Goal: Transaction & Acquisition: Book appointment/travel/reservation

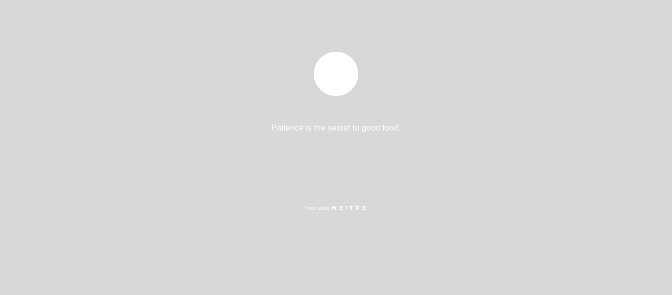
select select "es"
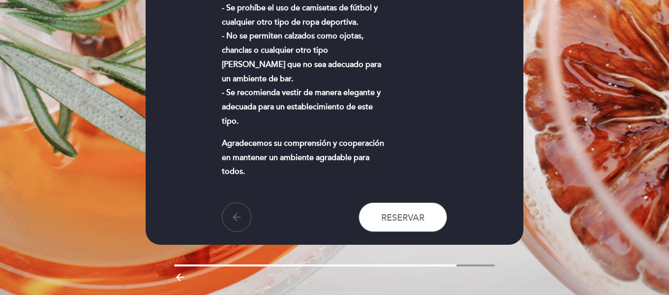
scroll to position [573, 0]
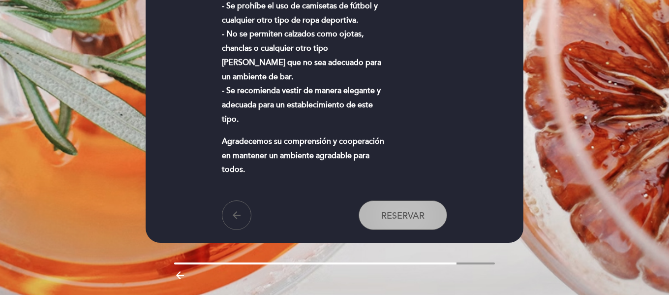
click at [410, 210] on span "Reservar" at bounding box center [402, 215] width 43 height 11
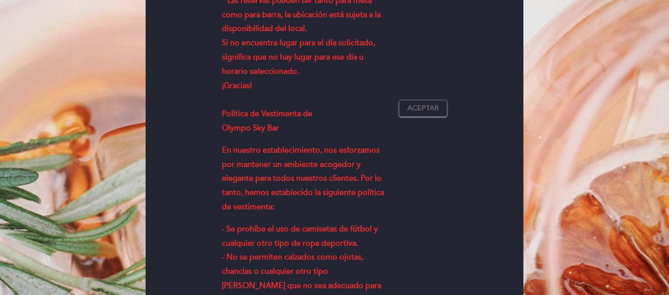
scroll to position [327, 0]
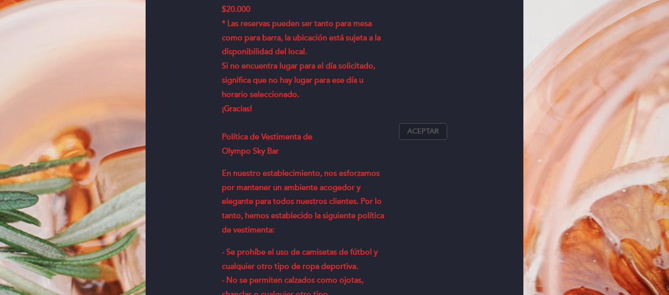
click at [428, 127] on span "Aceptar" at bounding box center [424, 132] width 32 height 10
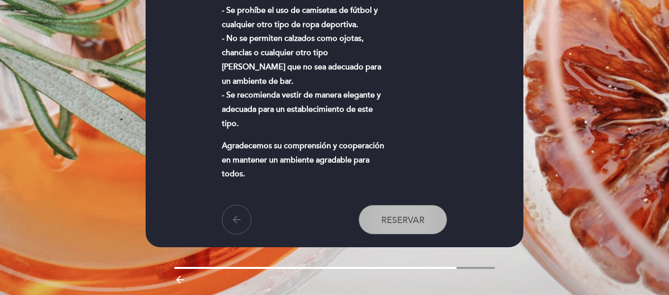
scroll to position [573, 0]
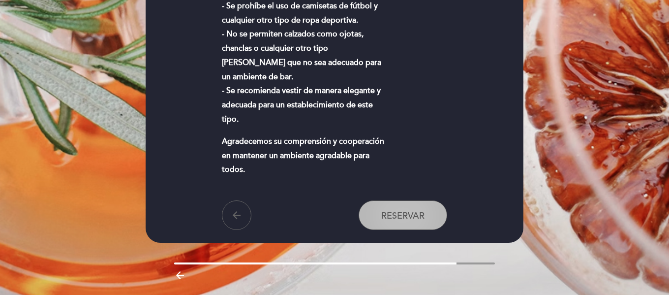
click at [417, 210] on span "Reservar" at bounding box center [402, 215] width 43 height 11
click at [403, 210] on span "Reservar" at bounding box center [402, 215] width 43 height 11
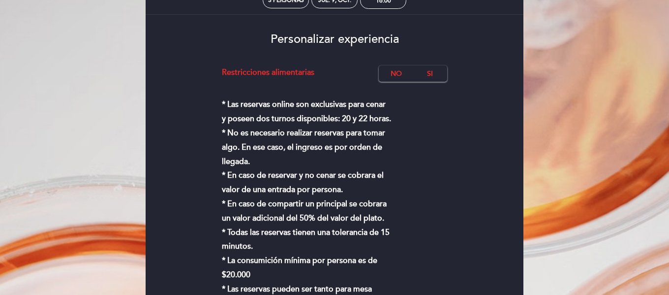
scroll to position [0, 0]
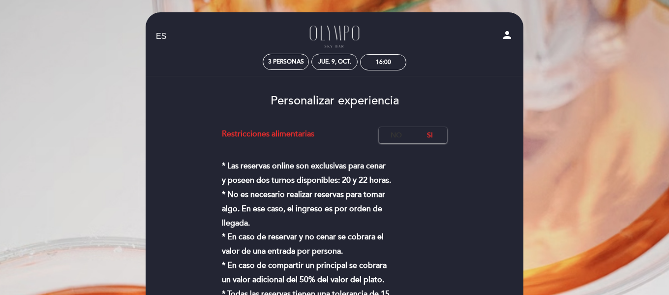
drag, startPoint x: 399, startPoint y: 137, endPoint x: 417, endPoint y: 193, distance: 59.1
click at [401, 143] on label "No" at bounding box center [396, 135] width 34 height 16
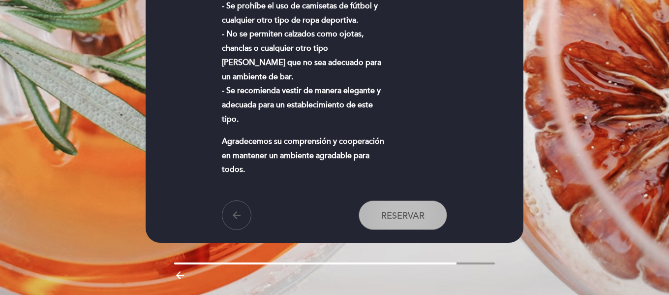
click at [405, 200] on button "Reservar" at bounding box center [403, 215] width 89 height 30
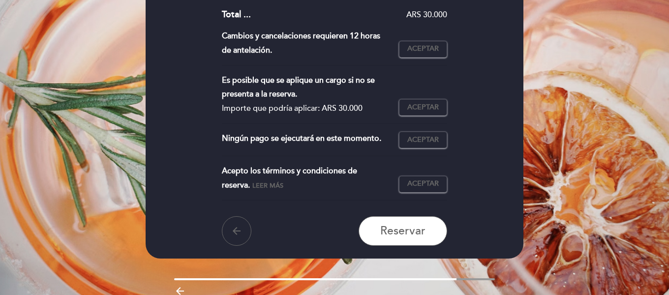
scroll to position [246, 0]
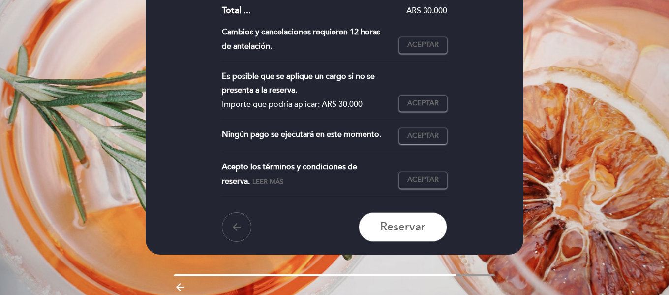
click at [253, 182] on span "Leer más" at bounding box center [268, 182] width 31 height 8
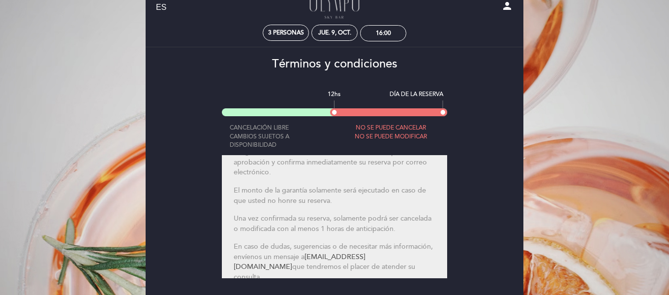
scroll to position [98, 0]
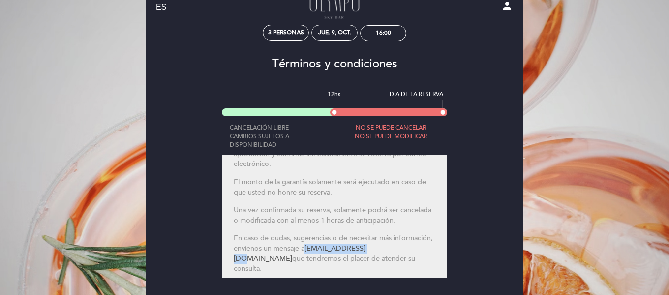
drag, startPoint x: 415, startPoint y: 250, endPoint x: 351, endPoint y: 245, distance: 64.7
click at [351, 244] on p "En caso de dudas, sugerencias o de necesitar más información, envíenos un mensa…" at bounding box center [335, 253] width 202 height 40
click at [355, 248] on link "[EMAIL_ADDRESS][DOMAIN_NAME]" at bounding box center [300, 253] width 132 height 19
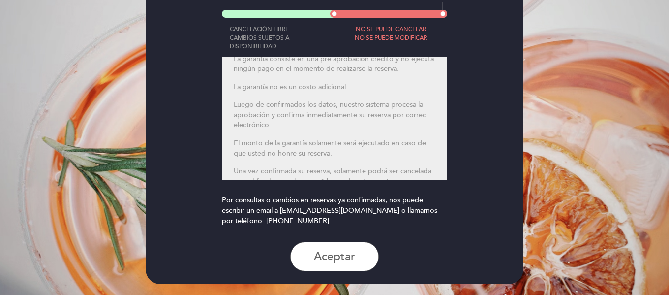
scroll to position [0, 0]
